Goal: Transaction & Acquisition: Purchase product/service

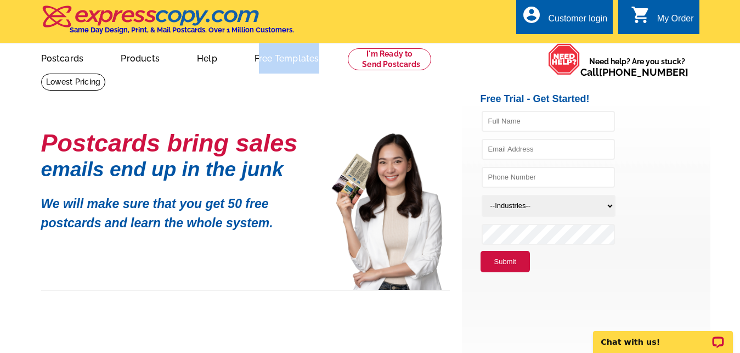
drag, startPoint x: 417, startPoint y: 136, endPoint x: 253, endPoint y: 63, distance: 179.1
click at [253, 73] on main "Postcards bring sales emails end up in the junk We will make sure that you get …" at bounding box center [370, 222] width 740 height 299
click at [70, 61] on link "Postcards" at bounding box center [62, 57] width 77 height 26
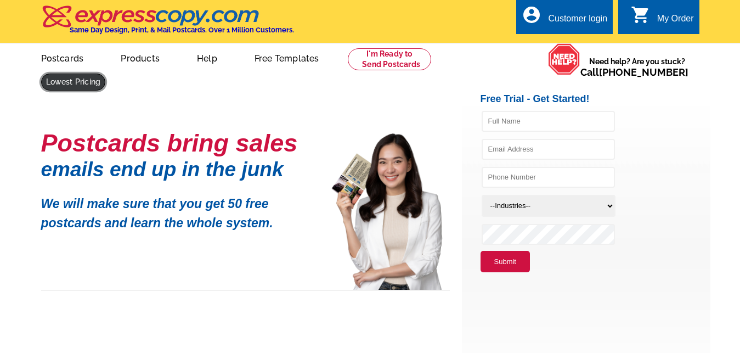
click at [106, 74] on link at bounding box center [73, 82] width 65 height 17
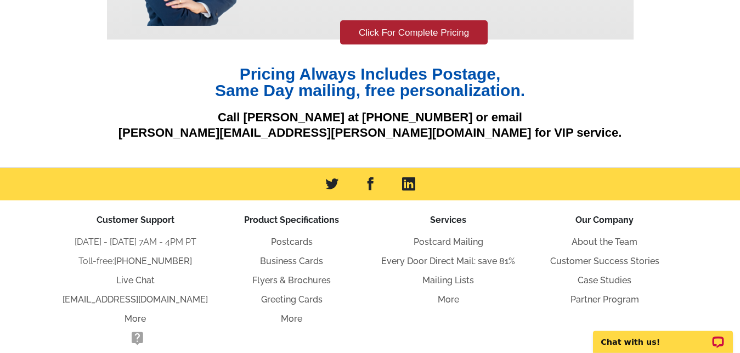
scroll to position [198, 0]
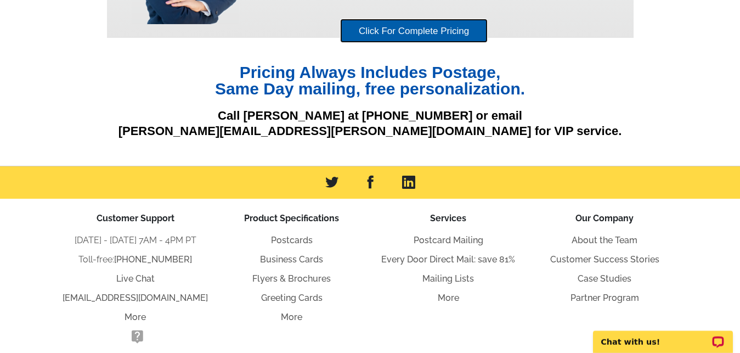
click at [441, 30] on link "Click For Complete Pricing" at bounding box center [414, 31] width 148 height 25
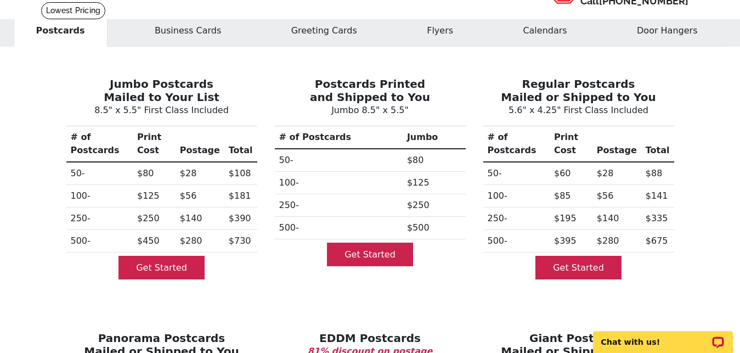
scroll to position [67, 0]
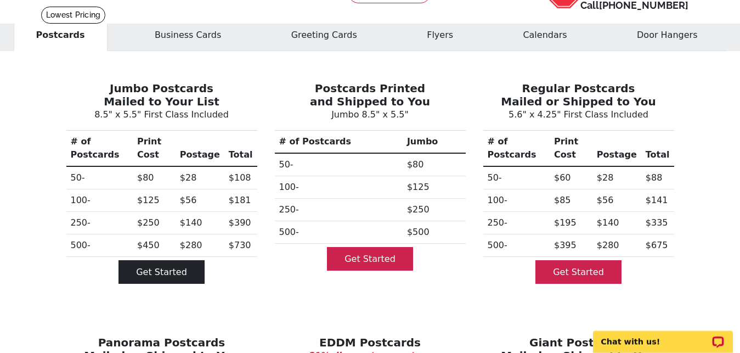
click at [163, 260] on link "Get Started" at bounding box center [162, 272] width 86 height 24
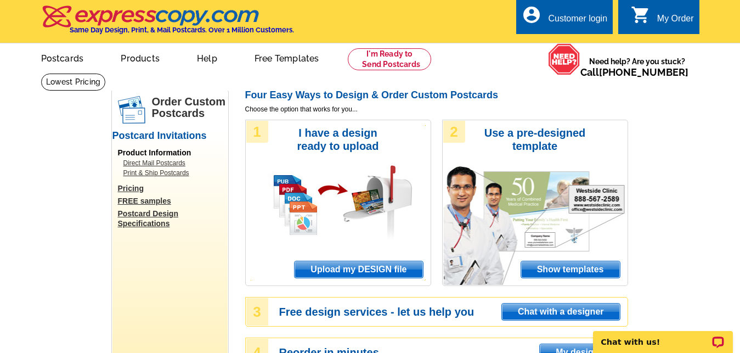
click at [565, 272] on span "Show templates" at bounding box center [570, 269] width 99 height 16
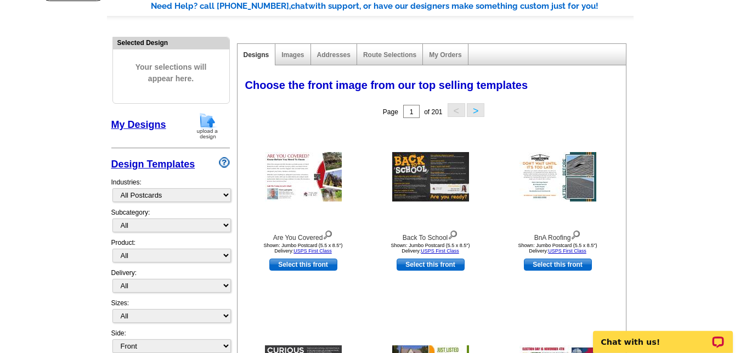
scroll to position [93, 0]
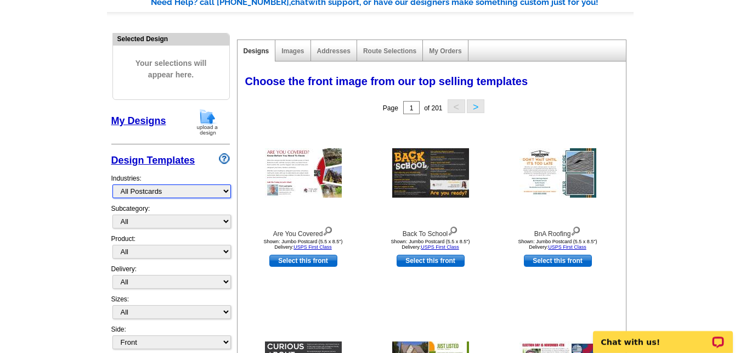
click at [113, 184] on select "What's New Real Estate Mortgage Insurance HVAC Dental Solar EDDM - NEW! Calenda…" at bounding box center [172, 191] width 119 height 14
select select "785"
click option "Real Estate" at bounding box center [0, 0] width 0 height 0
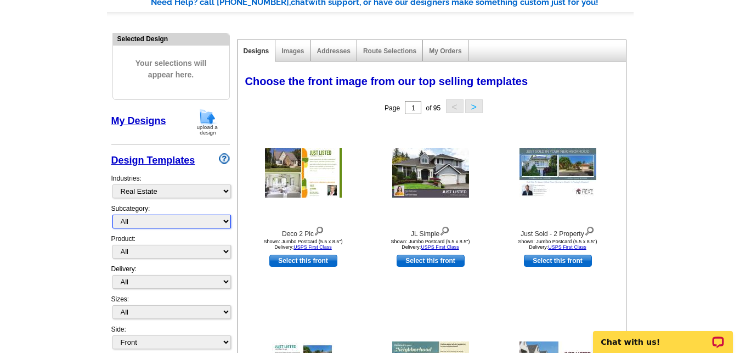
click at [113, 215] on select "All RE/MAX® Referrals Keller Williams® Berkshire Hathaway Home Services Century…" at bounding box center [172, 222] width 119 height 14
select select "792"
click option "Open House" at bounding box center [0, 0] width 0 height 0
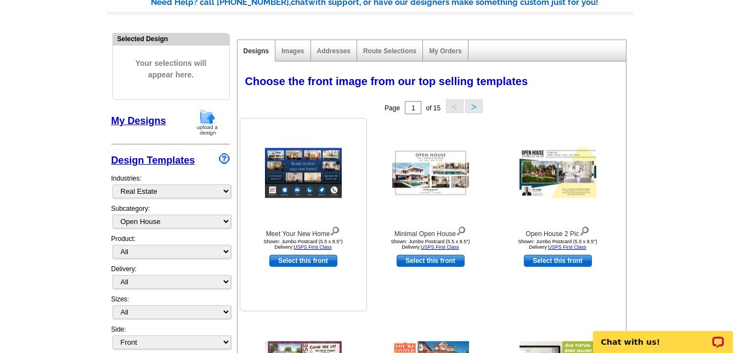
click at [336, 232] on img at bounding box center [335, 230] width 10 height 12
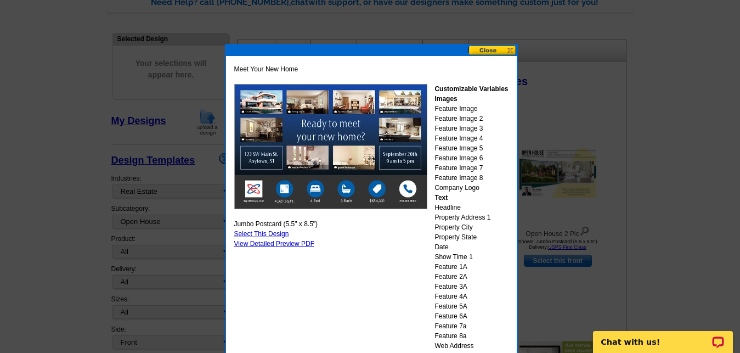
click at [500, 49] on button at bounding box center [493, 50] width 48 height 10
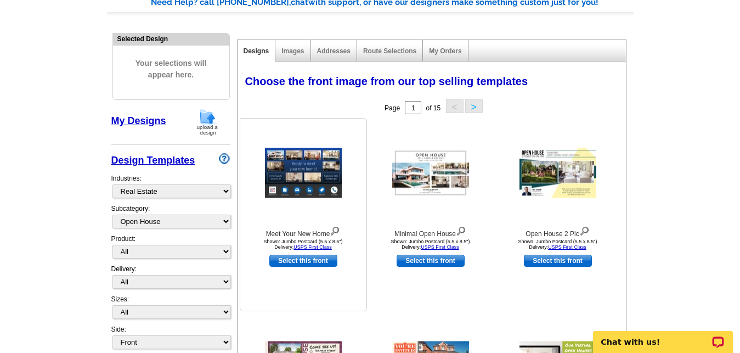
click at [338, 229] on img at bounding box center [335, 230] width 10 height 12
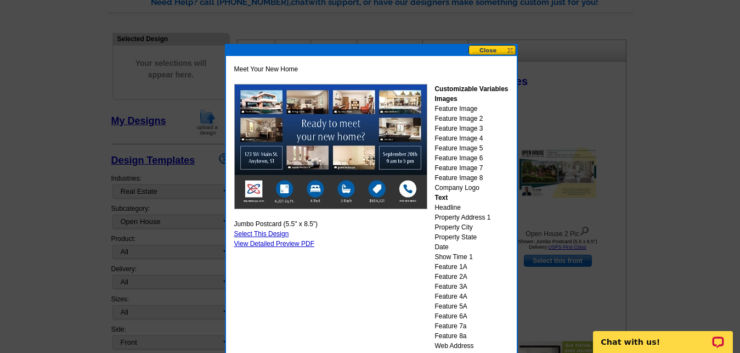
click at [484, 53] on button at bounding box center [493, 50] width 48 height 10
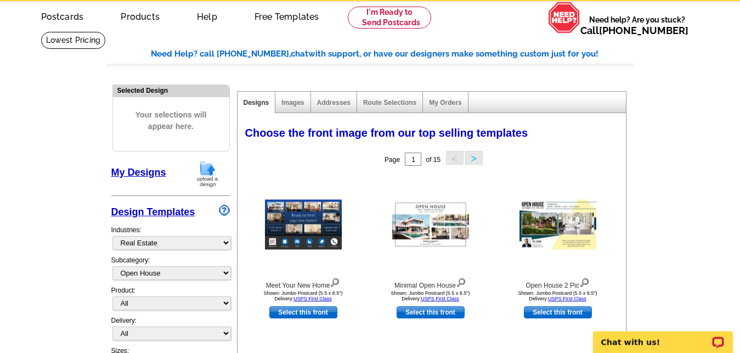
scroll to position [48, 0]
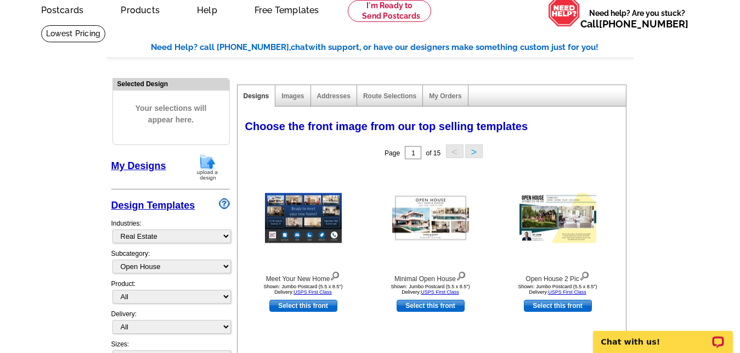
click at [475, 152] on button ">" at bounding box center [474, 151] width 18 height 14
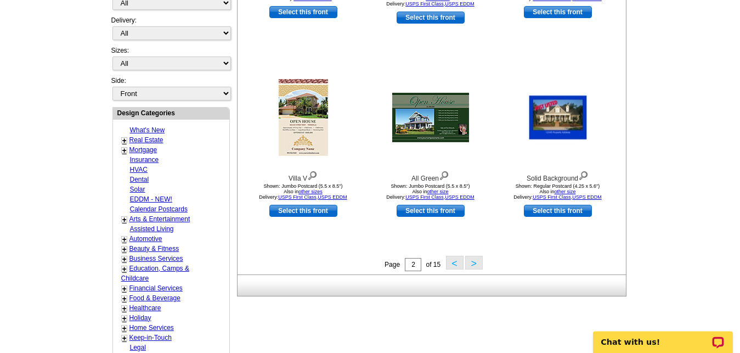
scroll to position [381, 0]
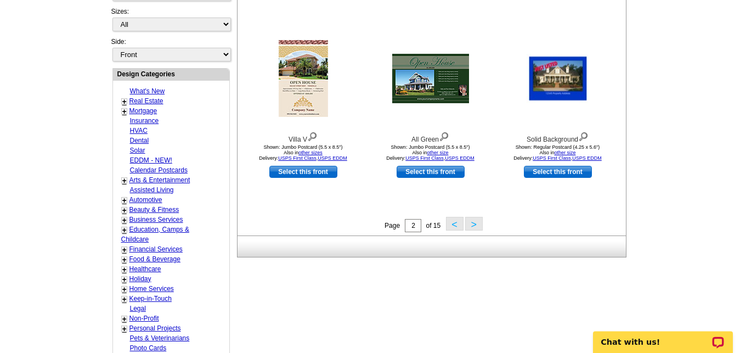
click at [475, 227] on button ">" at bounding box center [474, 224] width 18 height 14
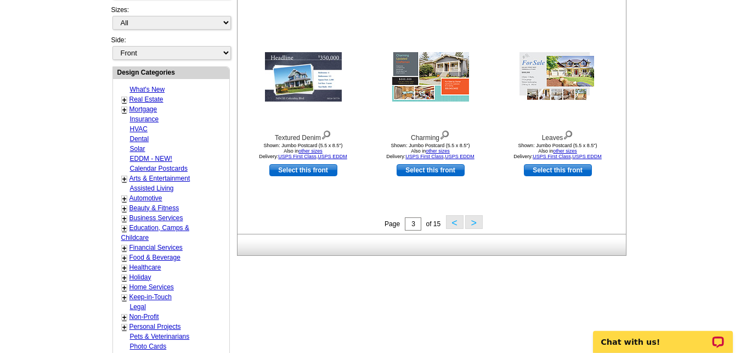
scroll to position [353, 0]
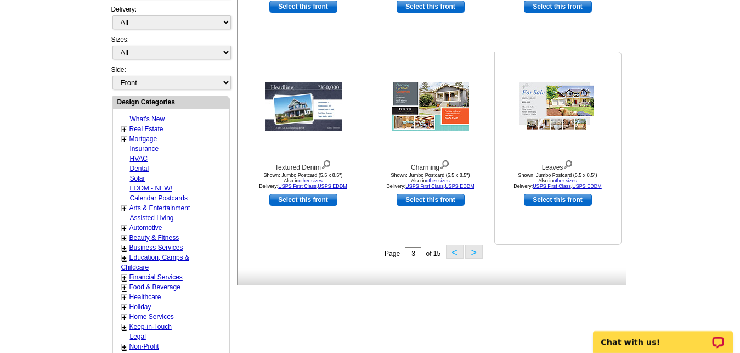
click at [569, 166] on img at bounding box center [568, 164] width 10 height 12
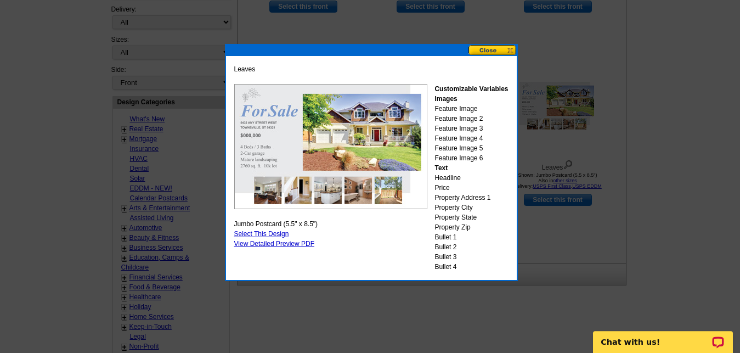
click at [493, 48] on button at bounding box center [493, 50] width 48 height 10
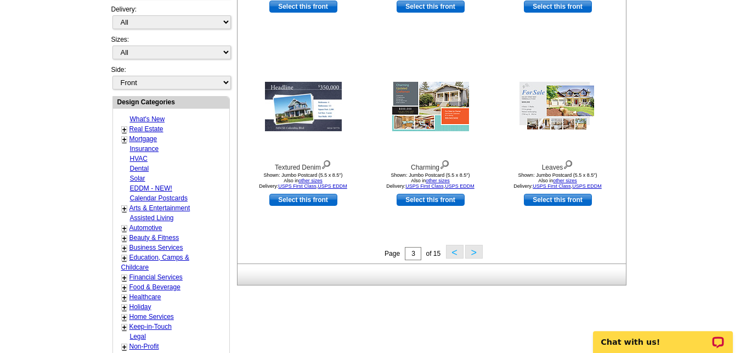
click at [474, 256] on button ">" at bounding box center [474, 252] width 18 height 14
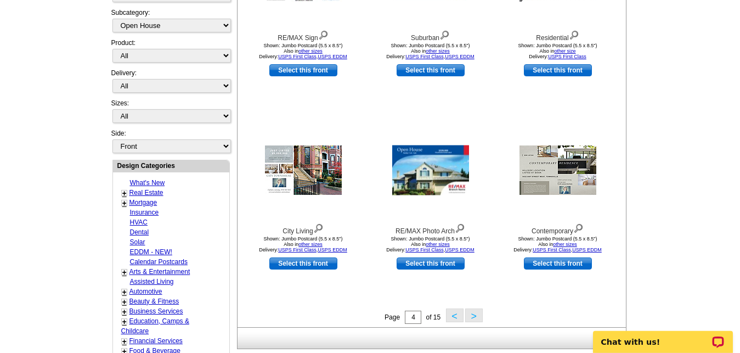
scroll to position [293, 0]
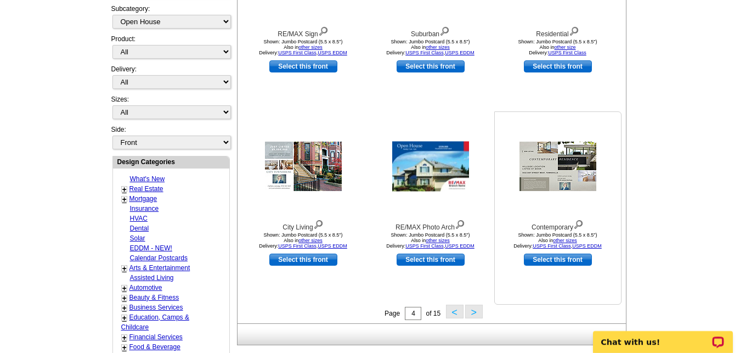
click at [577, 226] on img at bounding box center [579, 223] width 10 height 12
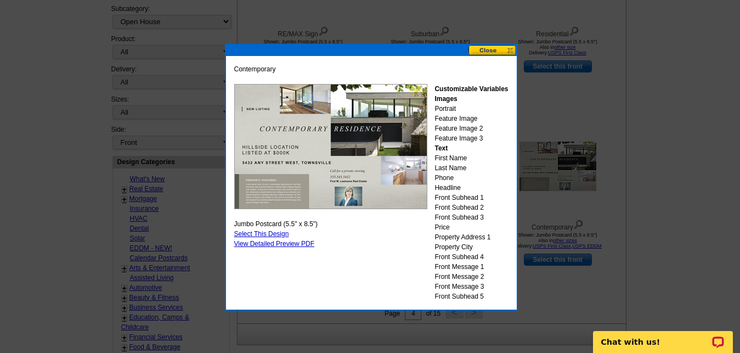
click at [500, 46] on button at bounding box center [493, 50] width 48 height 10
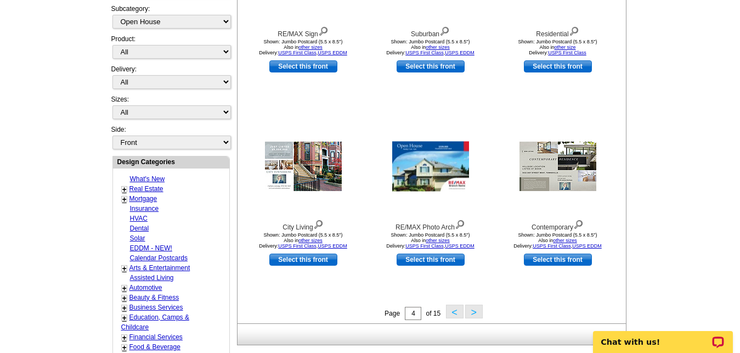
click at [475, 315] on button ">" at bounding box center [474, 312] width 18 height 14
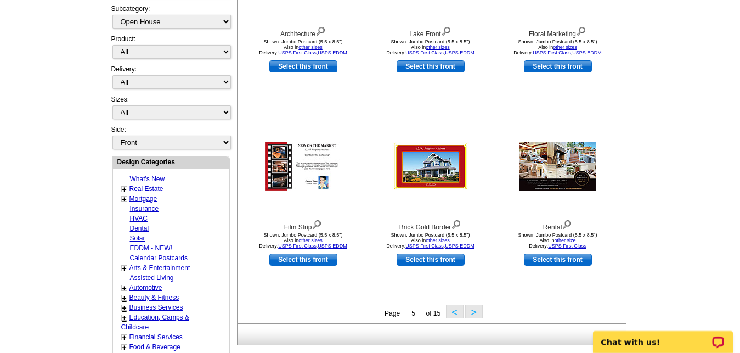
click at [470, 315] on button ">" at bounding box center [474, 312] width 18 height 14
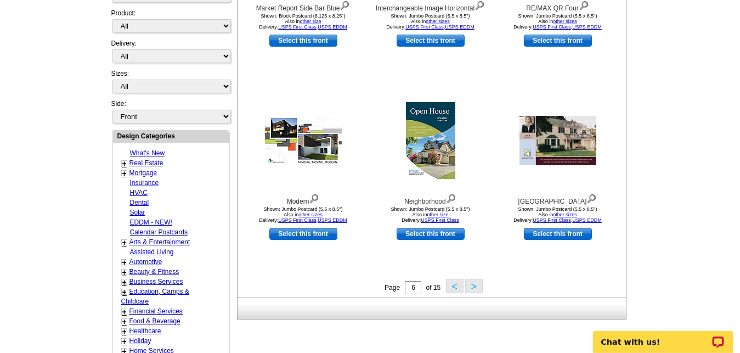
scroll to position [319, 0]
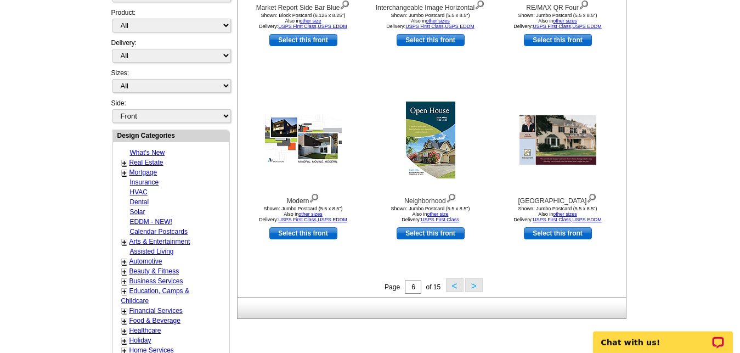
click at [476, 285] on button ">" at bounding box center [474, 285] width 18 height 14
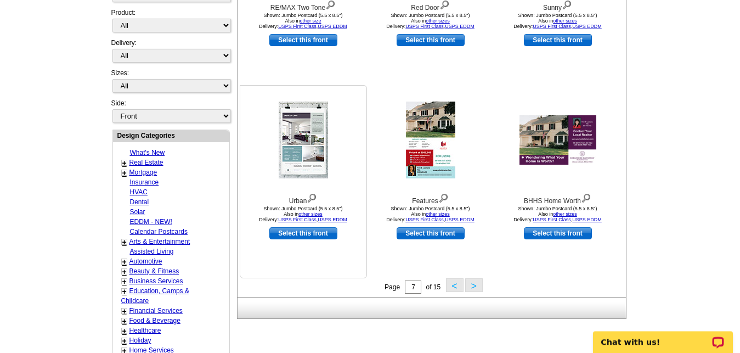
click at [315, 198] on img at bounding box center [312, 197] width 10 height 12
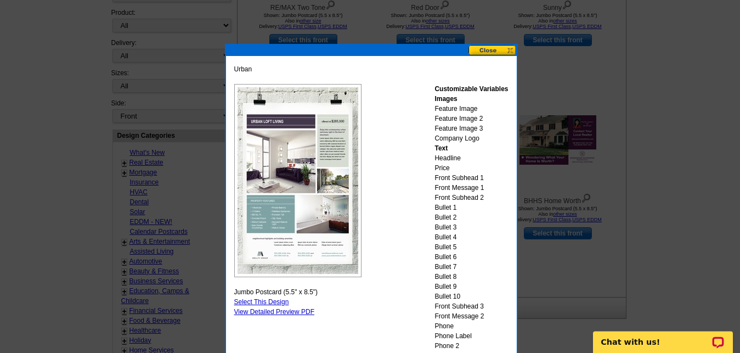
click at [279, 232] on img at bounding box center [297, 180] width 127 height 193
click at [486, 48] on button at bounding box center [493, 50] width 48 height 10
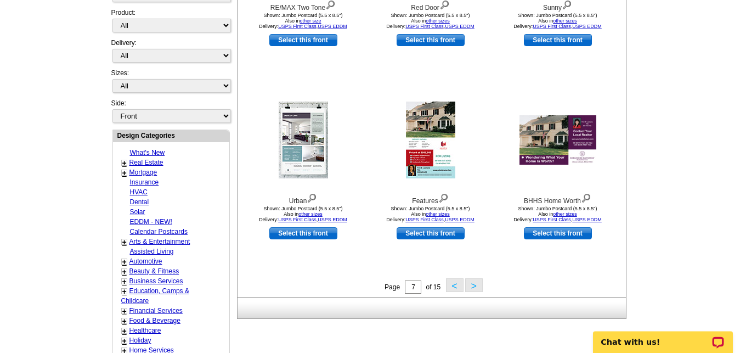
click at [473, 288] on button ">" at bounding box center [474, 285] width 18 height 14
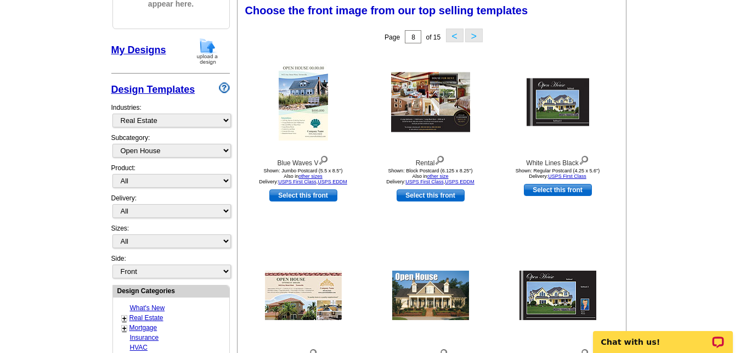
scroll to position [162, 0]
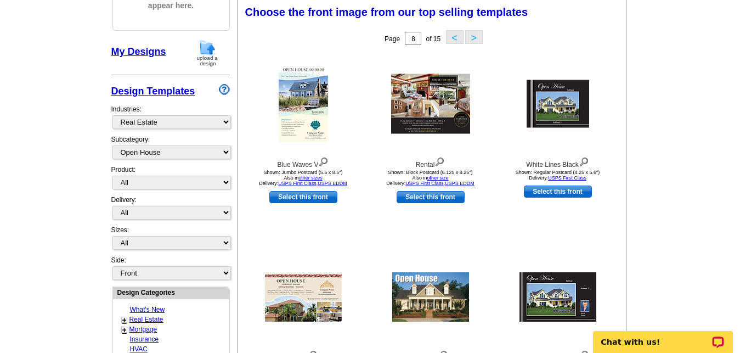
click at [685, 180] on main "Need Help? call 800-260-5887, chat with support, or have our designers make som…" at bounding box center [370, 319] width 740 height 816
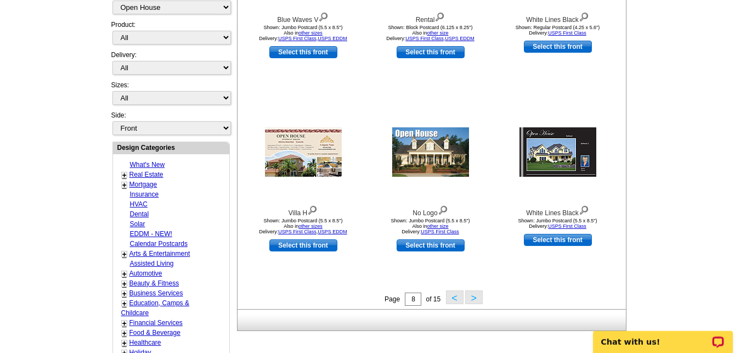
scroll to position [308, 0]
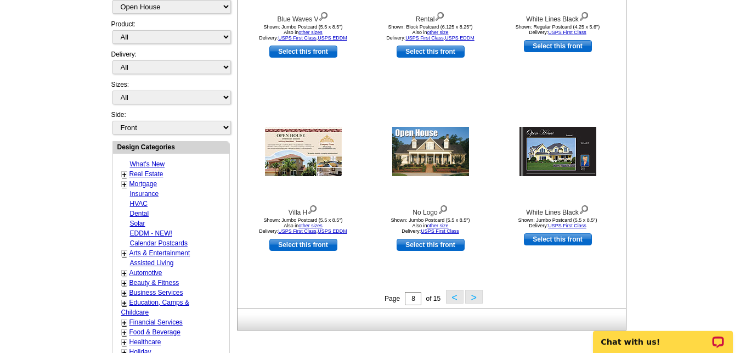
click at [469, 300] on button ">" at bounding box center [474, 297] width 18 height 14
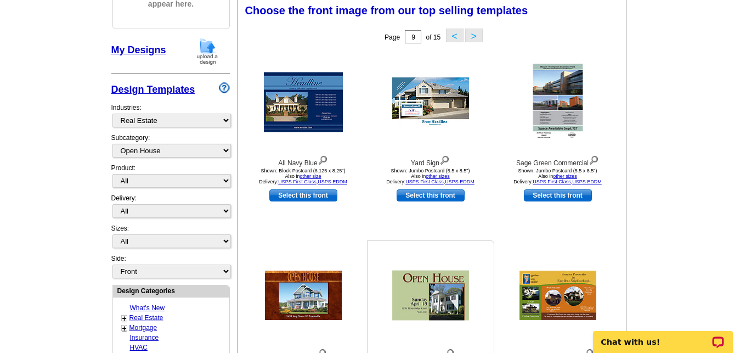
scroll to position [162, 0]
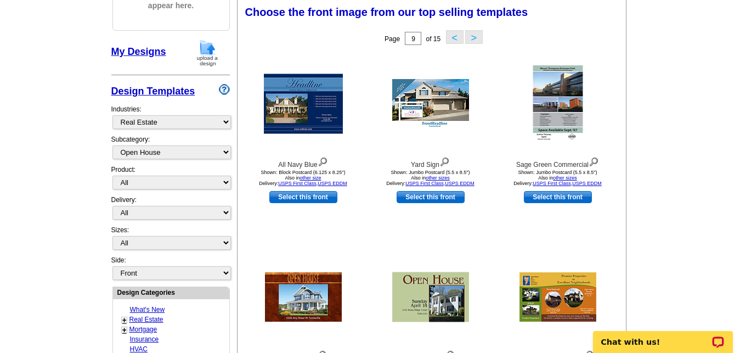
click at [717, 228] on main "Need Help? call 800-260-5887, chat with support, or have our designers make som…" at bounding box center [370, 319] width 740 height 816
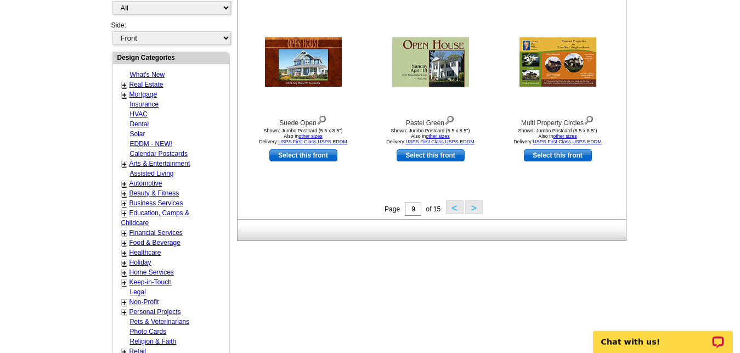
scroll to position [364, 0]
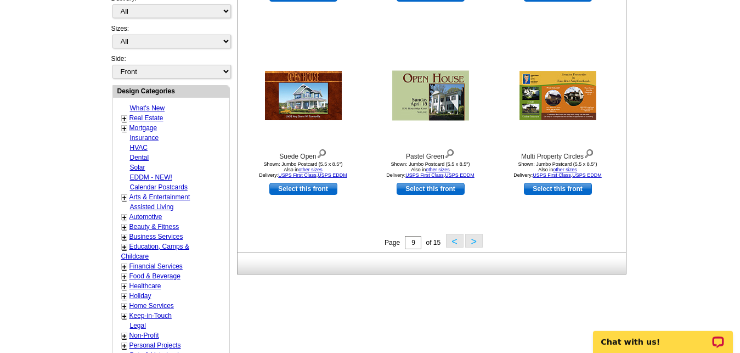
click at [473, 241] on button ">" at bounding box center [474, 241] width 18 height 14
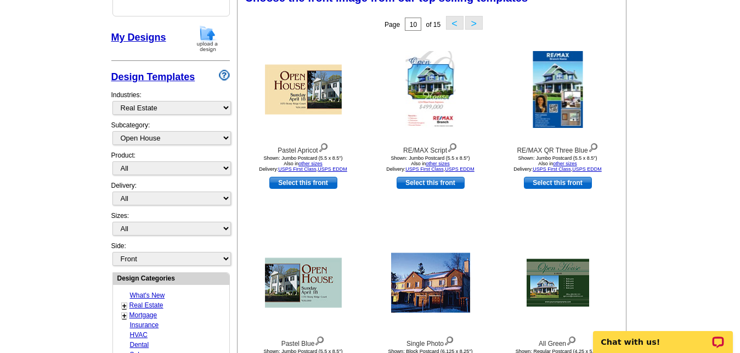
scroll to position [162, 0]
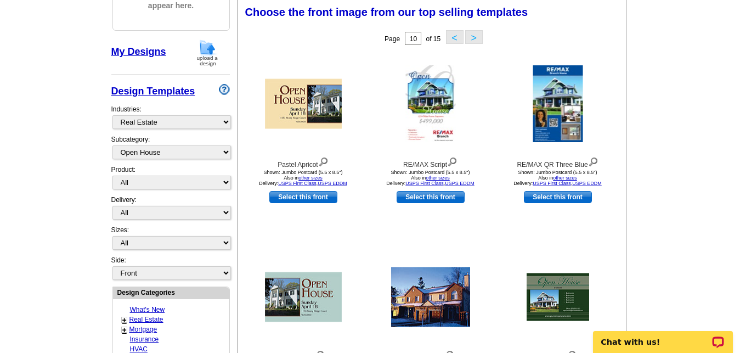
drag, startPoint x: 686, startPoint y: 238, endPoint x: 672, endPoint y: 239, distance: 14.3
click at [672, 239] on main "Need Help? call 800-260-5887, chat with support, or have our designers make som…" at bounding box center [370, 319] width 740 height 816
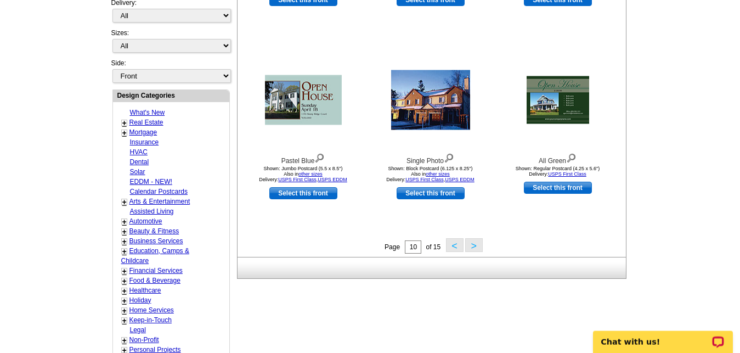
scroll to position [360, 0]
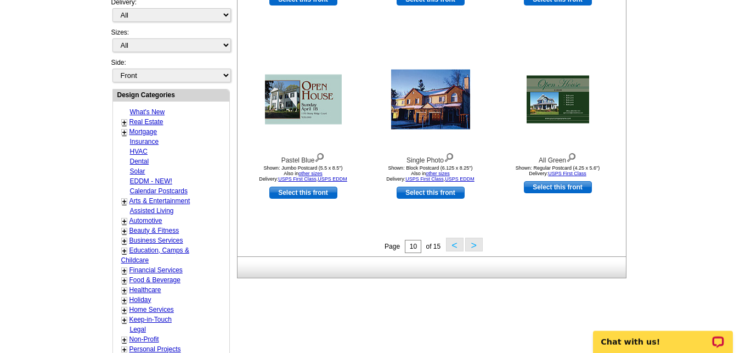
click at [480, 245] on button ">" at bounding box center [474, 245] width 18 height 14
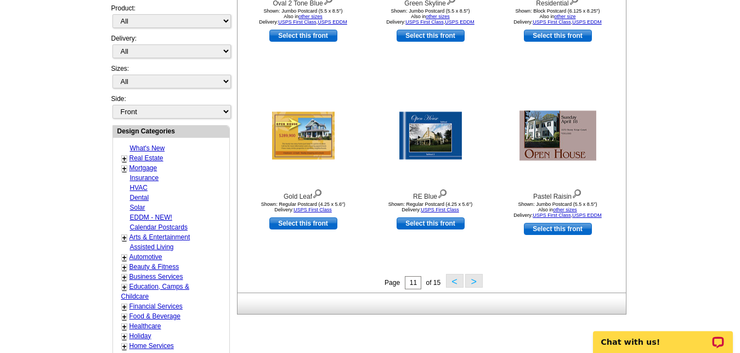
scroll to position [327, 0]
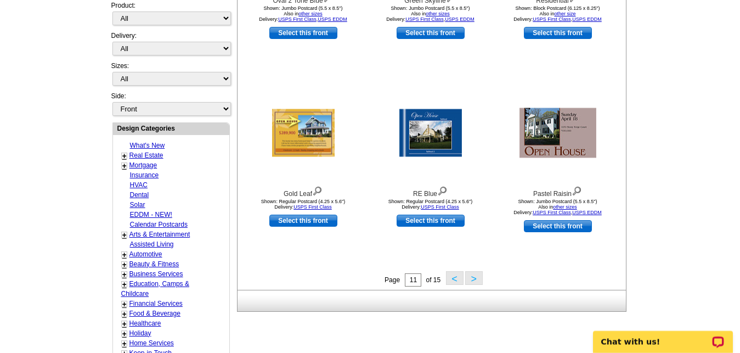
click at [474, 279] on button ">" at bounding box center [474, 278] width 18 height 14
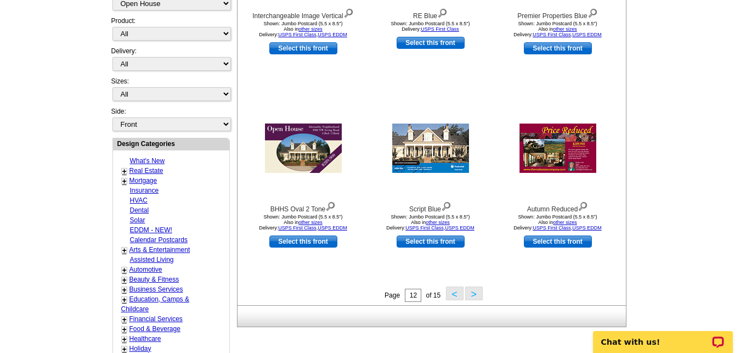
scroll to position [316, 0]
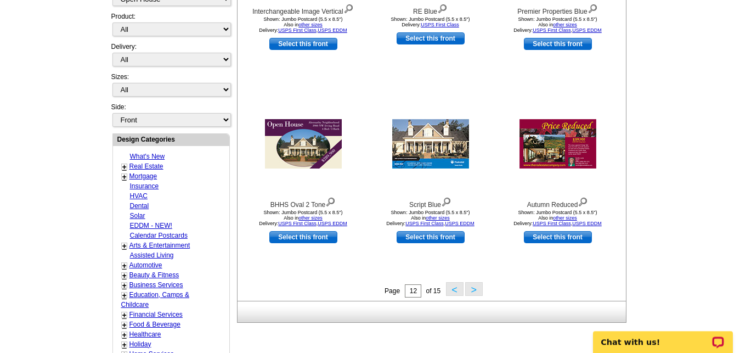
click at [478, 290] on button ">" at bounding box center [474, 289] width 18 height 14
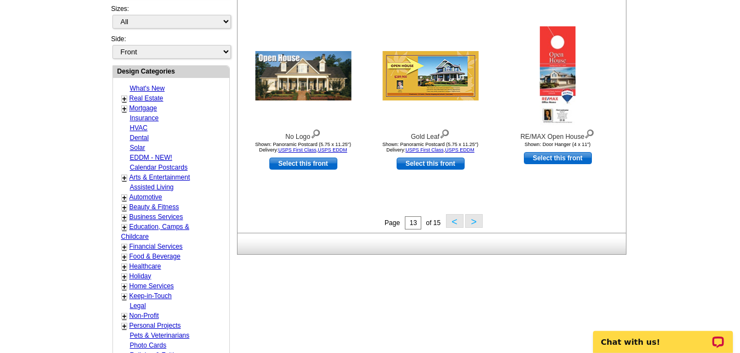
scroll to position [383, 0]
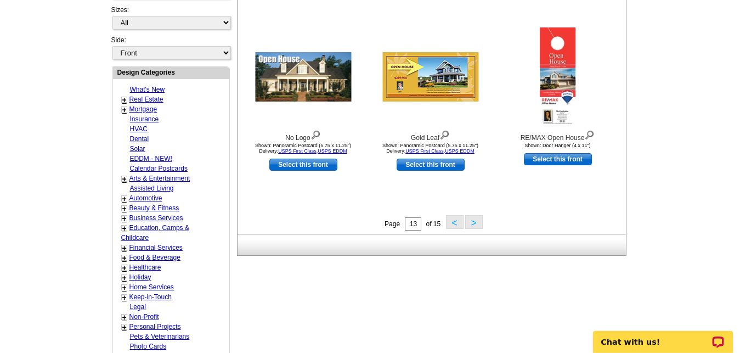
click at [481, 223] on button ">" at bounding box center [474, 222] width 18 height 14
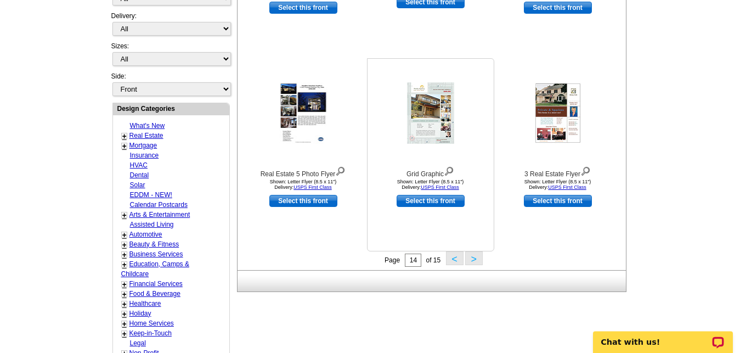
scroll to position [357, 0]
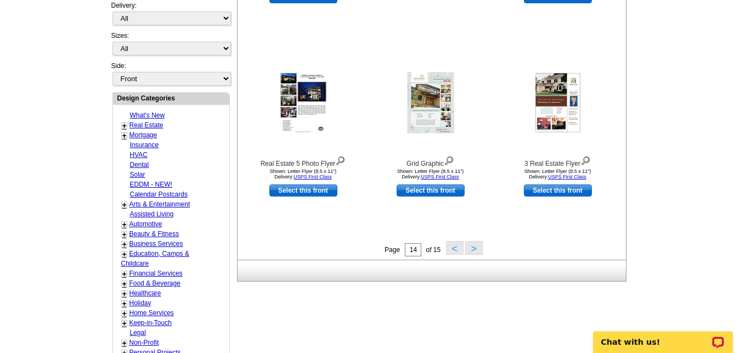
click at [476, 252] on button ">" at bounding box center [474, 248] width 18 height 14
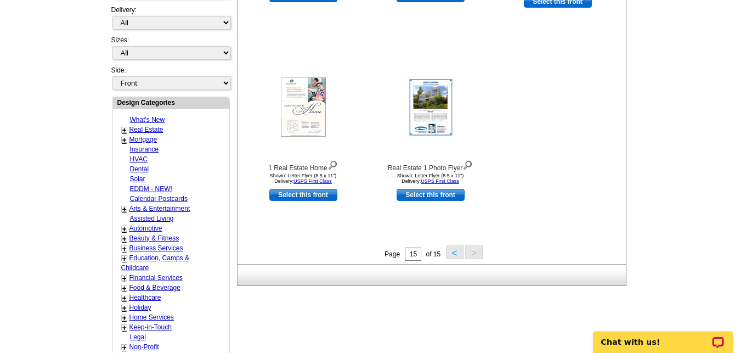
scroll to position [353, 0]
click at [453, 253] on button "<" at bounding box center [455, 252] width 18 height 14
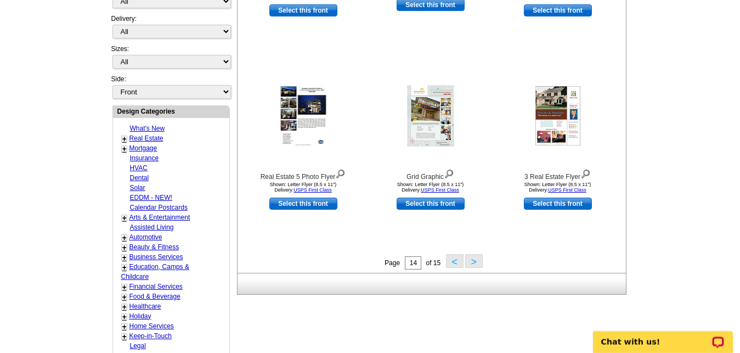
click at [453, 253] on div "Designs Images Addresses Route Selections My Orders Choose the front image from…" at bounding box center [431, 42] width 389 height 506
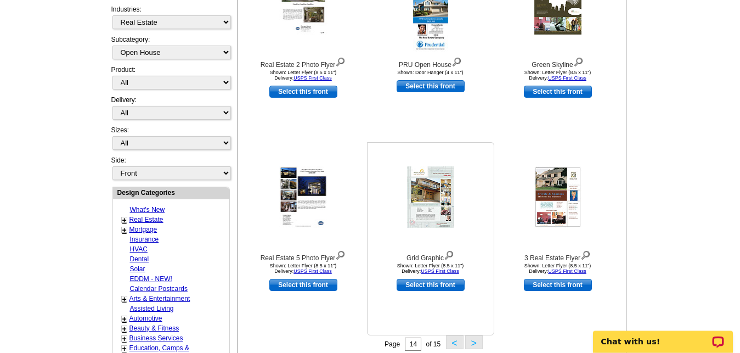
scroll to position [263, 0]
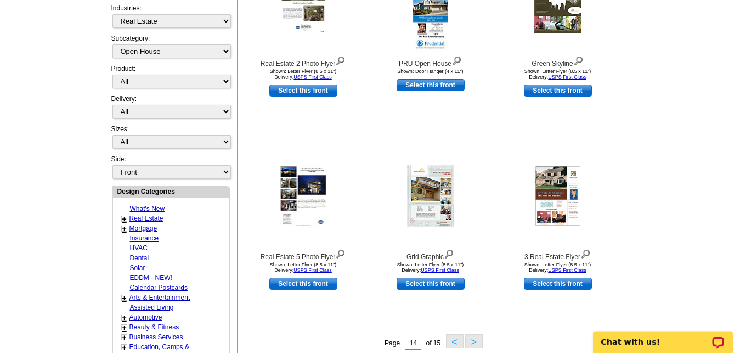
click at [462, 345] on button "<" at bounding box center [455, 341] width 18 height 14
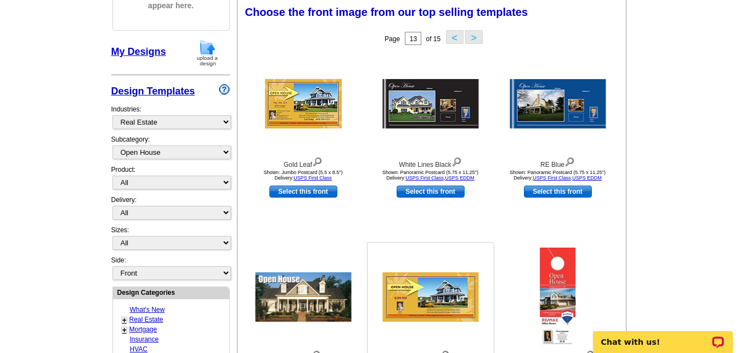
scroll to position [357, 0]
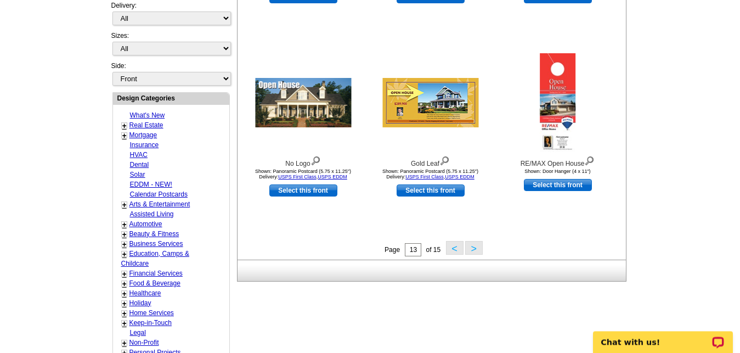
click at [453, 246] on button "<" at bounding box center [455, 248] width 18 height 14
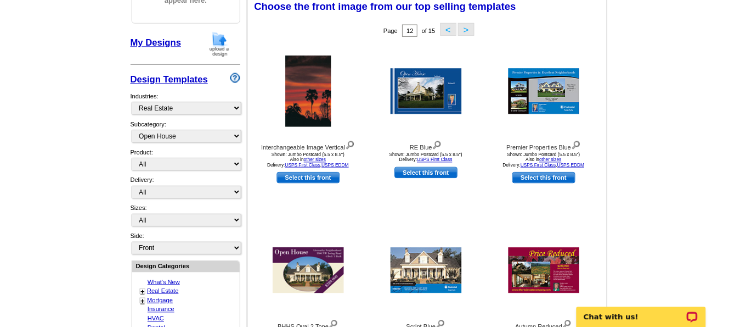
scroll to position [162, 0]
